Goal: Information Seeking & Learning: Find specific fact

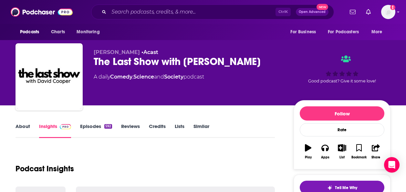
scroll to position [120, 0]
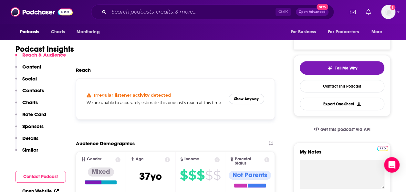
click at [200, 21] on div "Podcasts Charts Monitoring Ctrl K Open Advanced New For Business For Podcasters…" at bounding box center [203, 12] width 406 height 24
click at [201, 14] on input "Search podcasts, credits, & more..." at bounding box center [192, 12] width 167 height 10
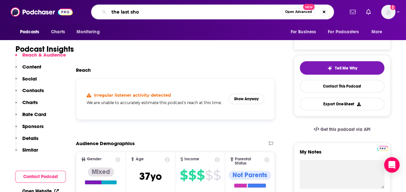
type input "the last show"
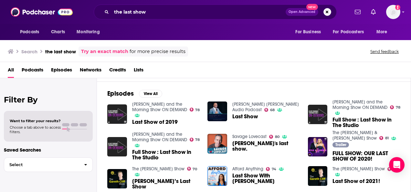
scroll to position [87, 0]
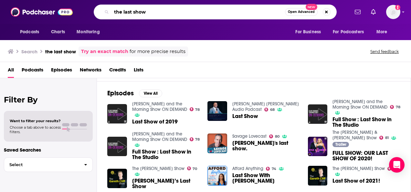
click at [164, 12] on input "the last show" at bounding box center [199, 12] width 174 height 10
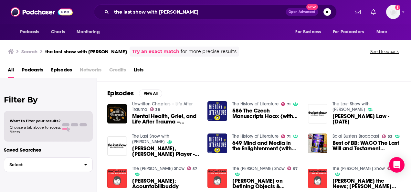
click at [146, 48] on link "Try an exact match" at bounding box center [155, 51] width 47 height 7
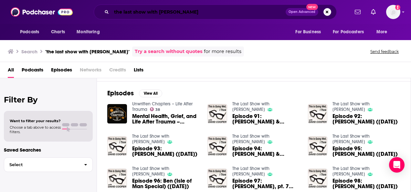
click at [196, 16] on input "the last show with david cooper" at bounding box center [199, 12] width 174 height 10
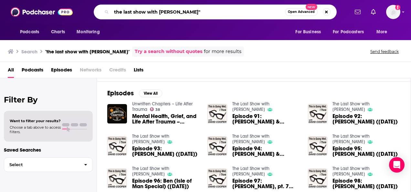
click at [115, 12] on input "the last show with david cooper"" at bounding box center [199, 12] width 174 height 10
click at [112, 11] on input "the last show with david cooper"" at bounding box center [199, 12] width 174 height 10
type input ""the last show with david cooper""
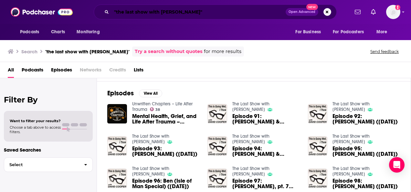
click at [211, 12] on input ""the last show with david cooper"" at bounding box center [199, 12] width 174 height 10
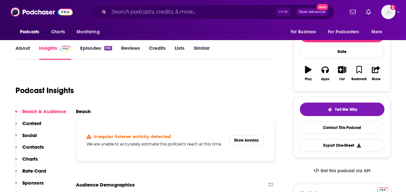
scroll to position [78, 0]
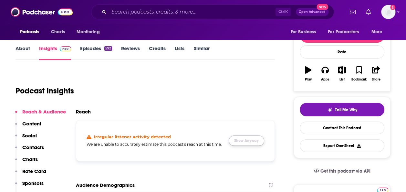
click at [243, 144] on button "Show Anyway" at bounding box center [247, 140] width 36 height 10
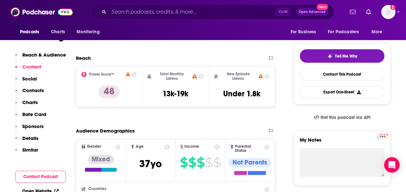
scroll to position [131, 0]
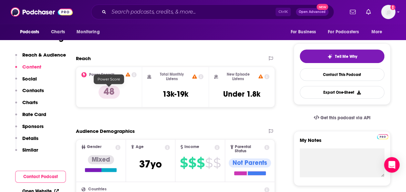
click at [108, 88] on p "48" at bounding box center [109, 92] width 21 height 13
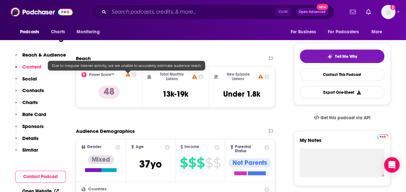
click at [129, 74] on icon at bounding box center [128, 74] width 5 height 4
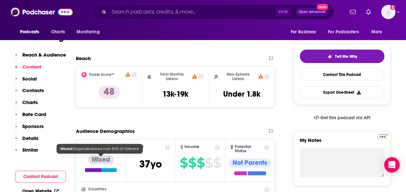
click at [106, 161] on div "Mixed" at bounding box center [101, 159] width 26 height 9
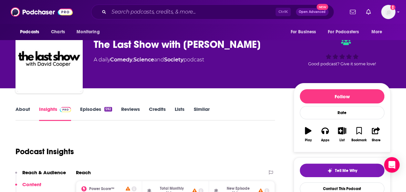
scroll to position [0, 0]
